Goal: Task Accomplishment & Management: Use online tool/utility

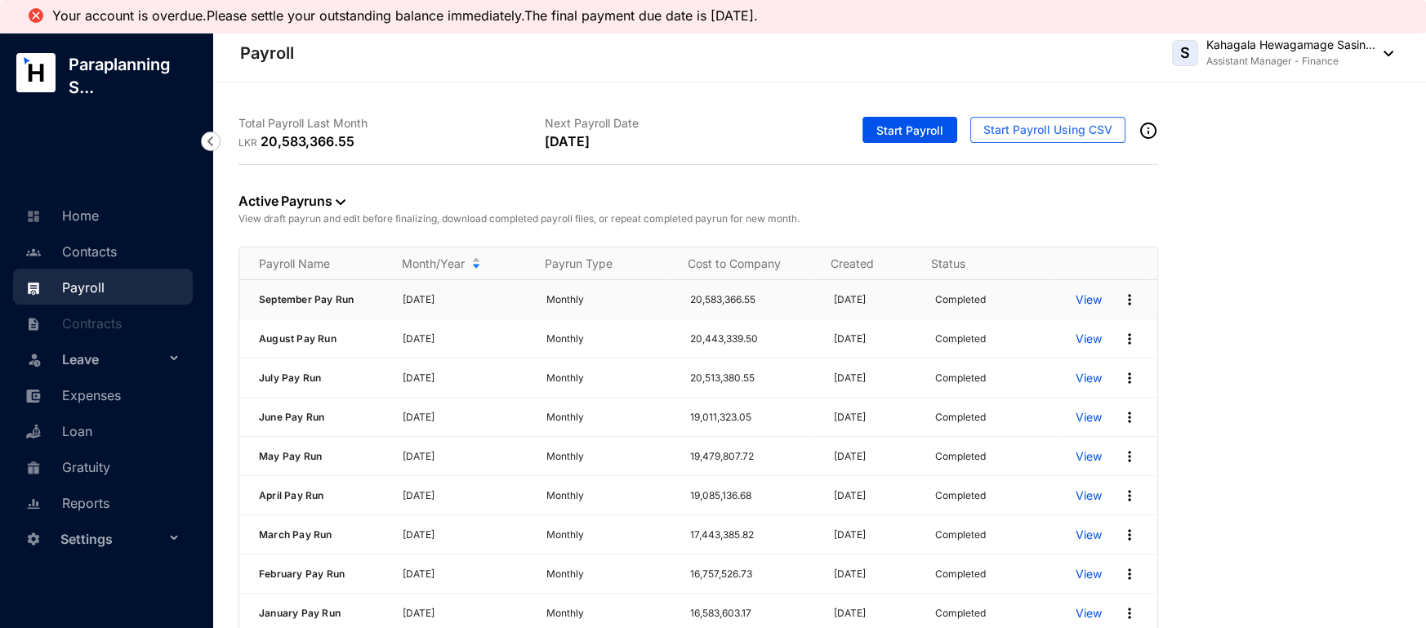
click at [1084, 302] on p "View" at bounding box center [1088, 300] width 26 height 16
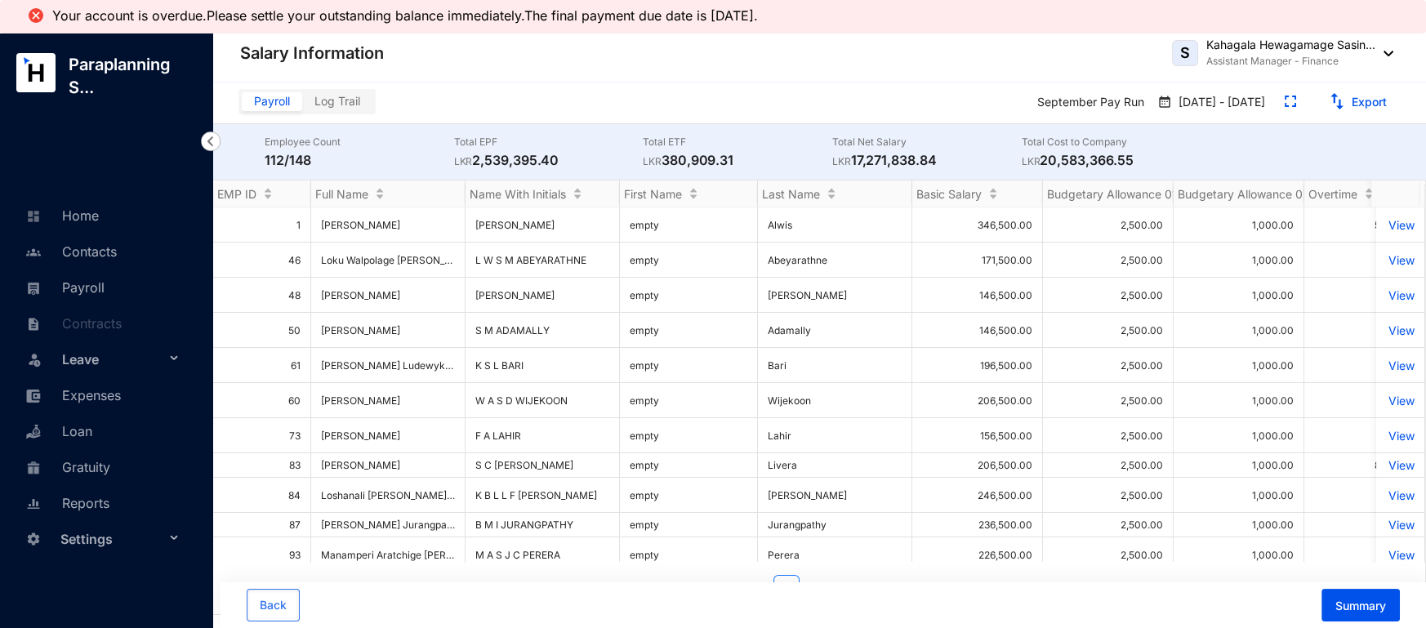
click at [1373, 588] on div "Back Summary" at bounding box center [822, 605] width 1205 height 46
click at [1372, 595] on button "Summary" at bounding box center [1360, 605] width 78 height 33
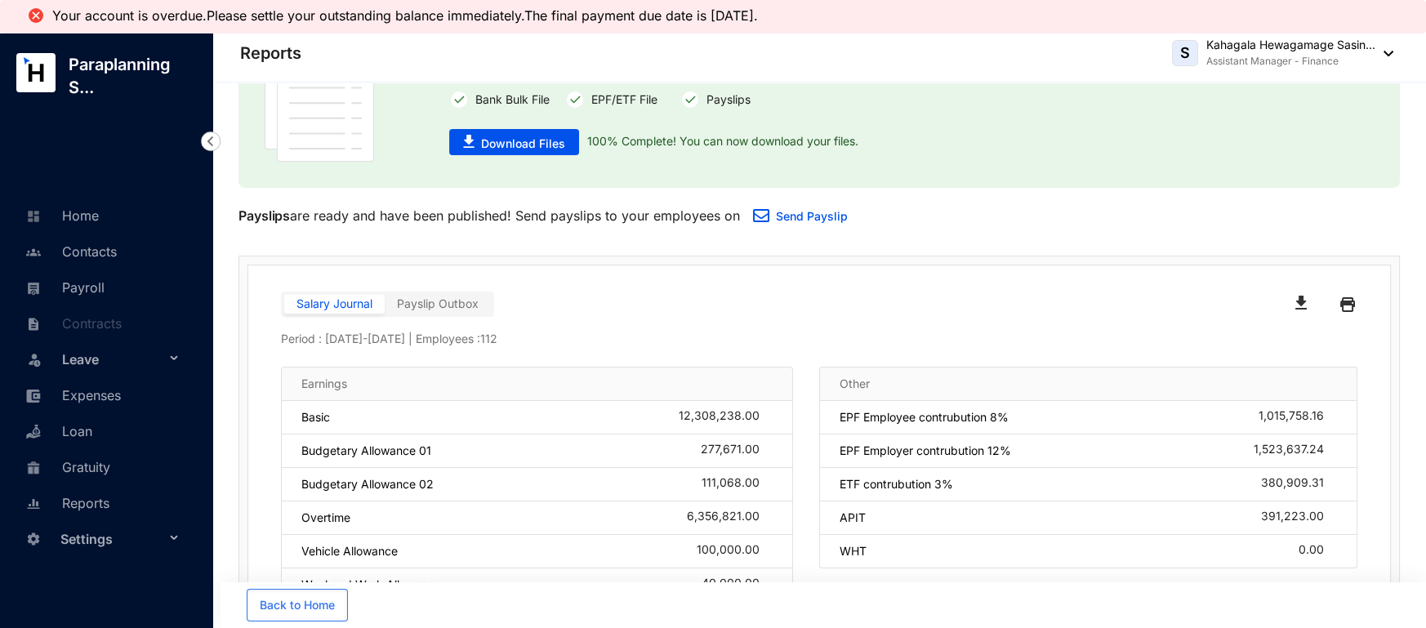
scroll to position [108, 0]
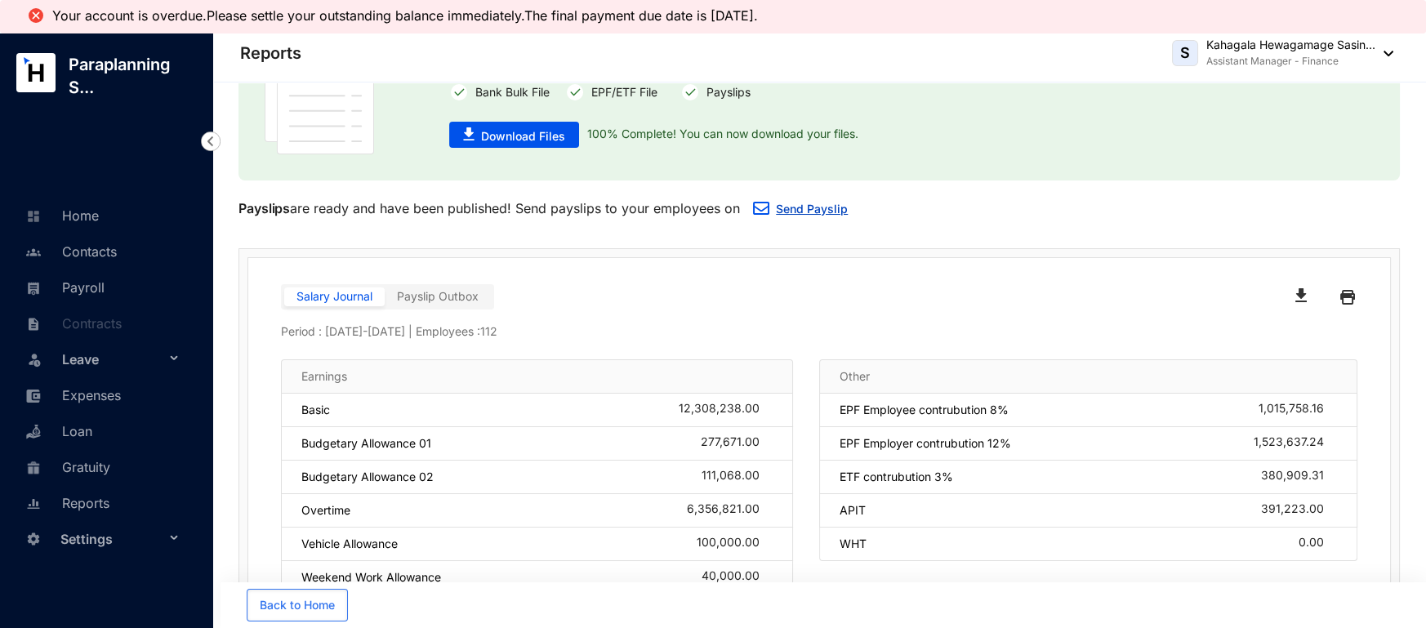
click at [801, 208] on link "Send Payslip" at bounding box center [812, 209] width 72 height 14
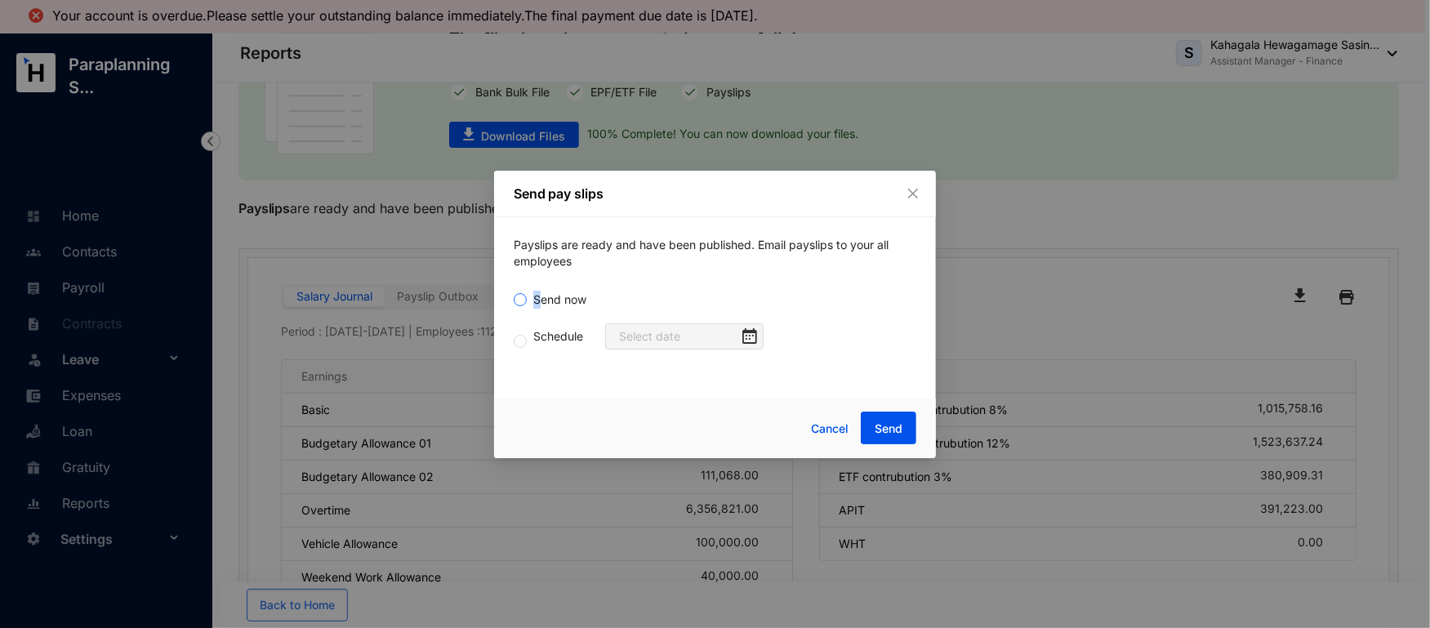
click at [532, 294] on span "Send now" at bounding box center [560, 300] width 66 height 18
click at [519, 301] on input "Send now" at bounding box center [520, 299] width 13 height 13
radio input "true"
click at [905, 434] on button "Send" at bounding box center [889, 428] width 56 height 33
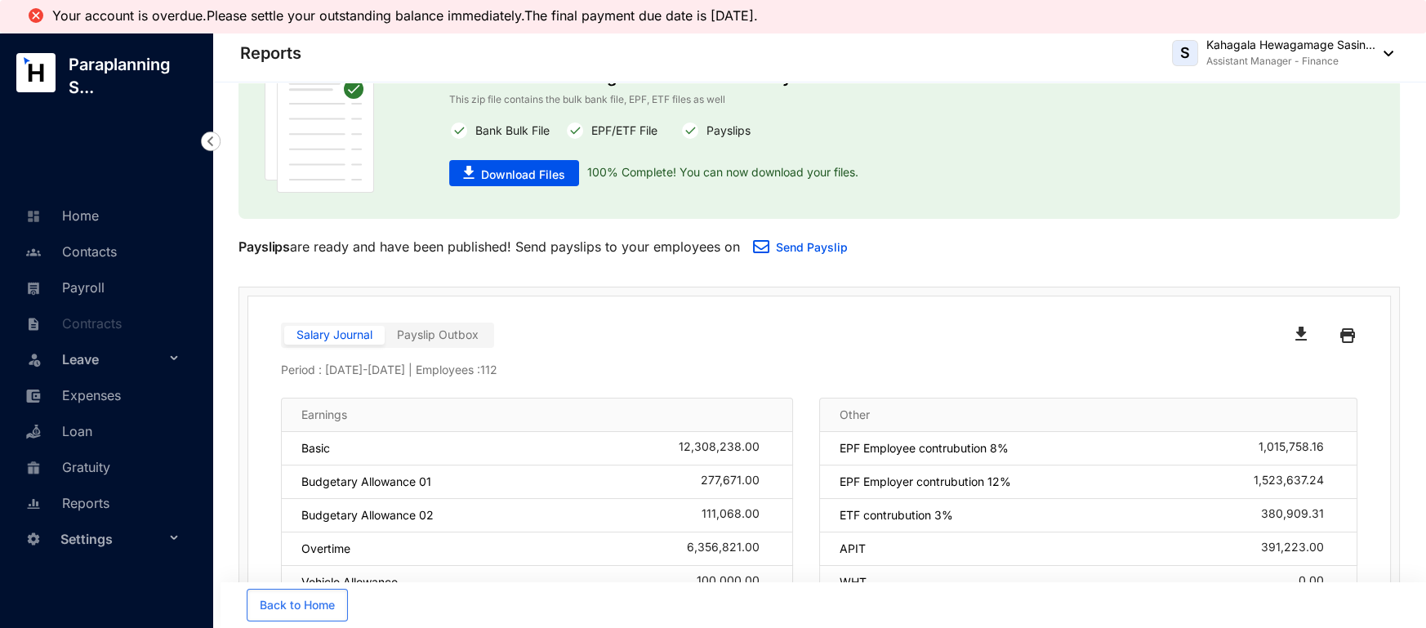
scroll to position [72, 0]
click at [547, 175] on span "Download Files" at bounding box center [523, 172] width 84 height 16
click at [834, 265] on div "The files have been generated successfully! This zip file contains the bulk ban…" at bounding box center [818, 367] width 1213 height 713
click at [1295, 335] on img "button" at bounding box center [1300, 331] width 11 height 14
click at [68, 287] on link "Payroll" at bounding box center [62, 287] width 83 height 16
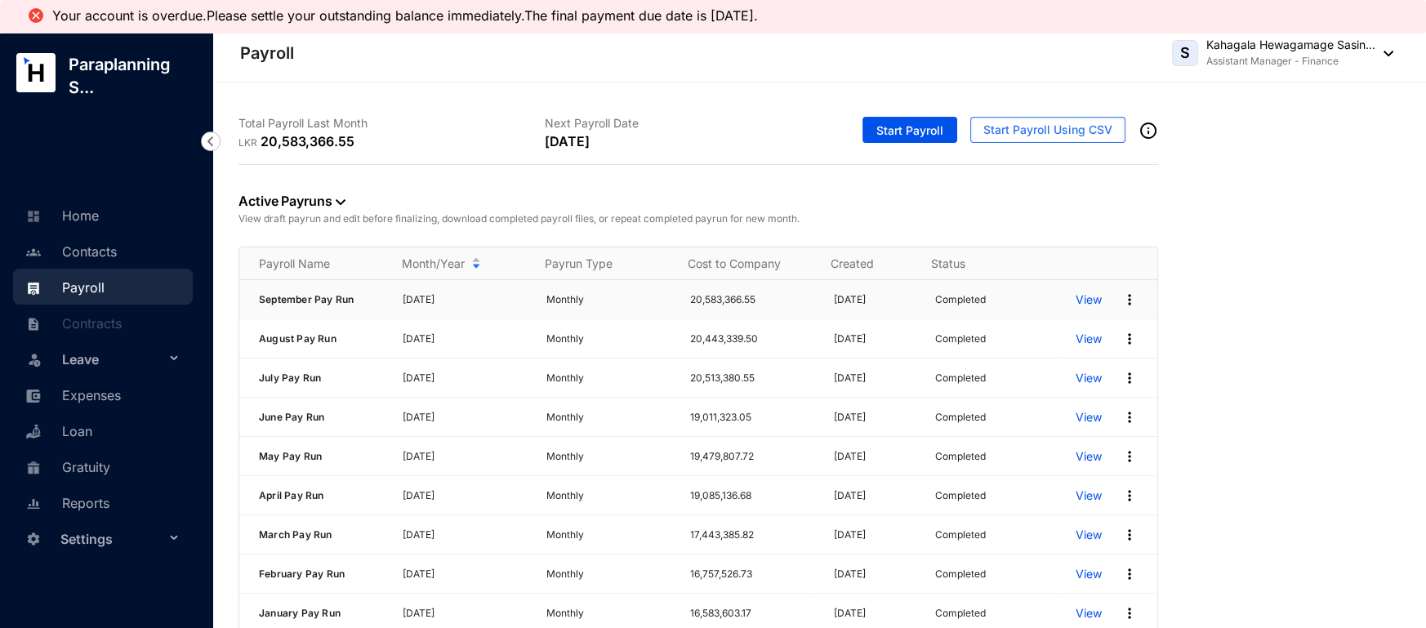
click at [1075, 301] on p "View" at bounding box center [1088, 300] width 26 height 16
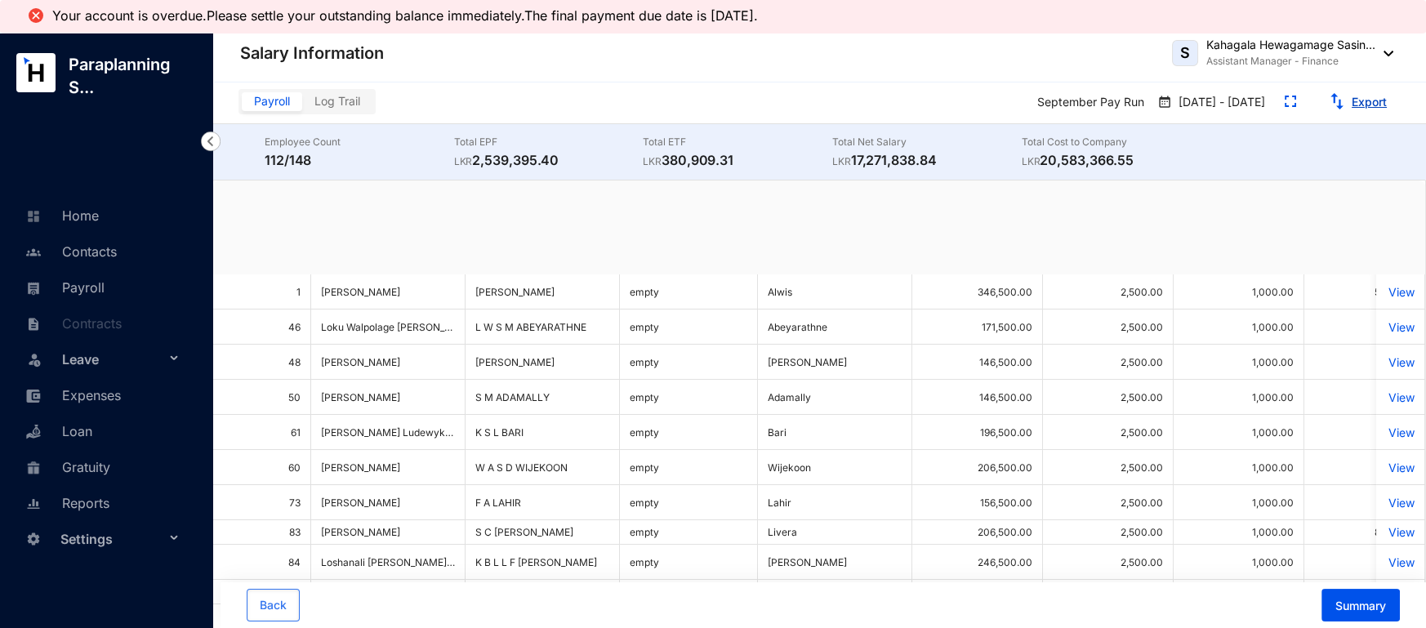
click at [1346, 104] on button "Export" at bounding box center [1358, 102] width 84 height 26
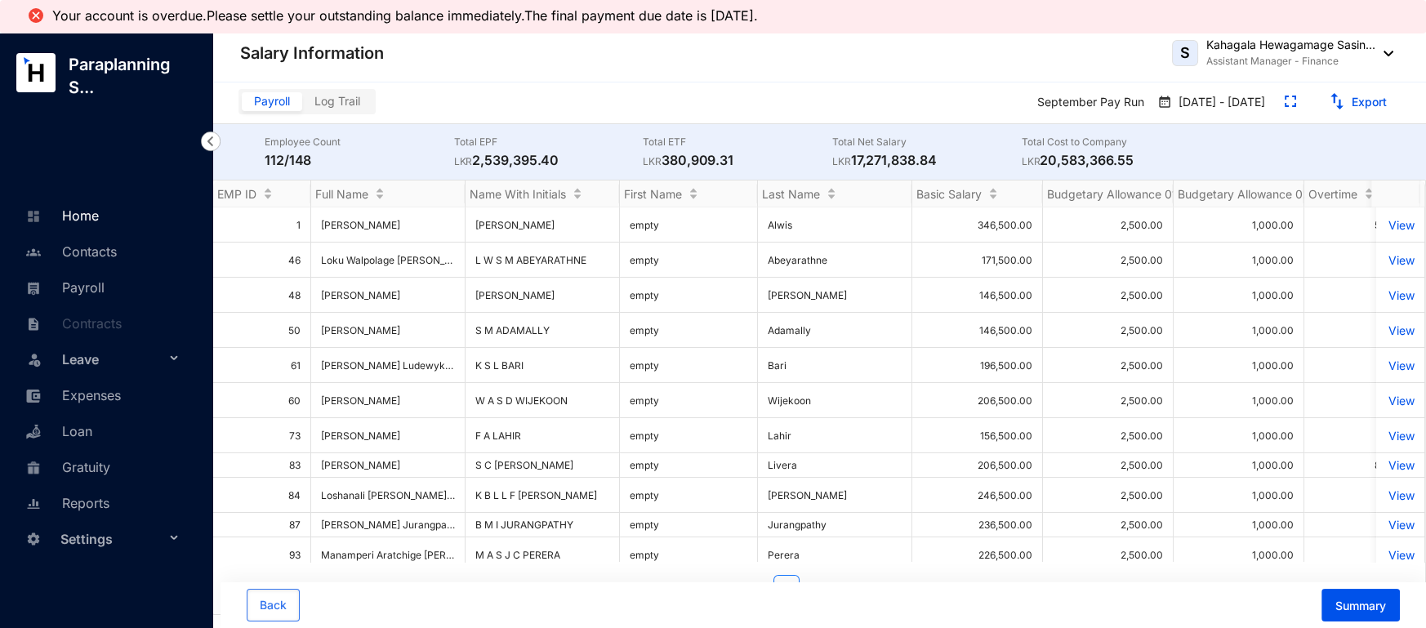
click at [74, 211] on link "Home" at bounding box center [60, 215] width 78 height 16
